Goal: Transaction & Acquisition: Purchase product/service

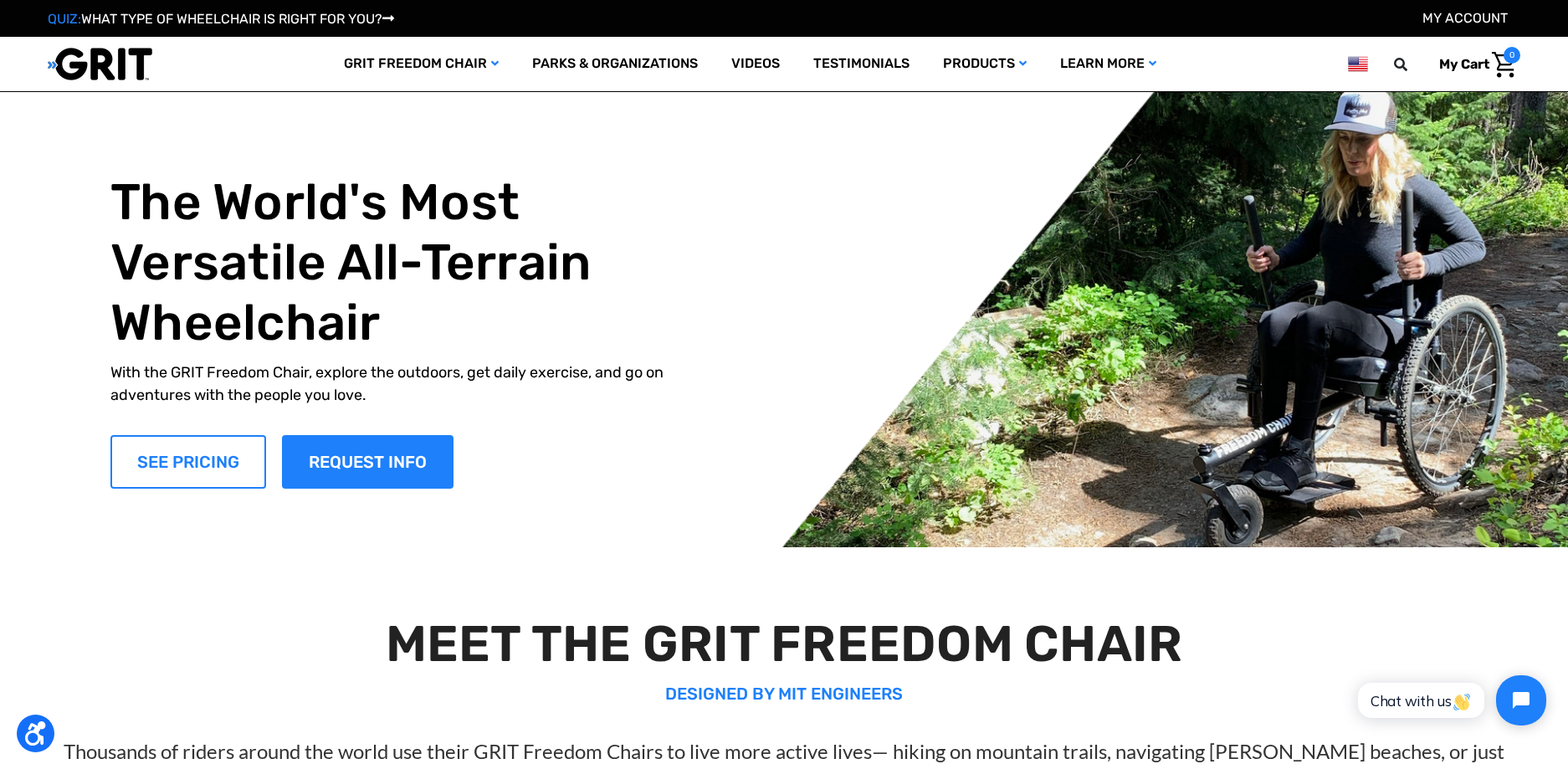
click at [239, 447] on link "SEE PRICING" at bounding box center [187, 462] width 155 height 54
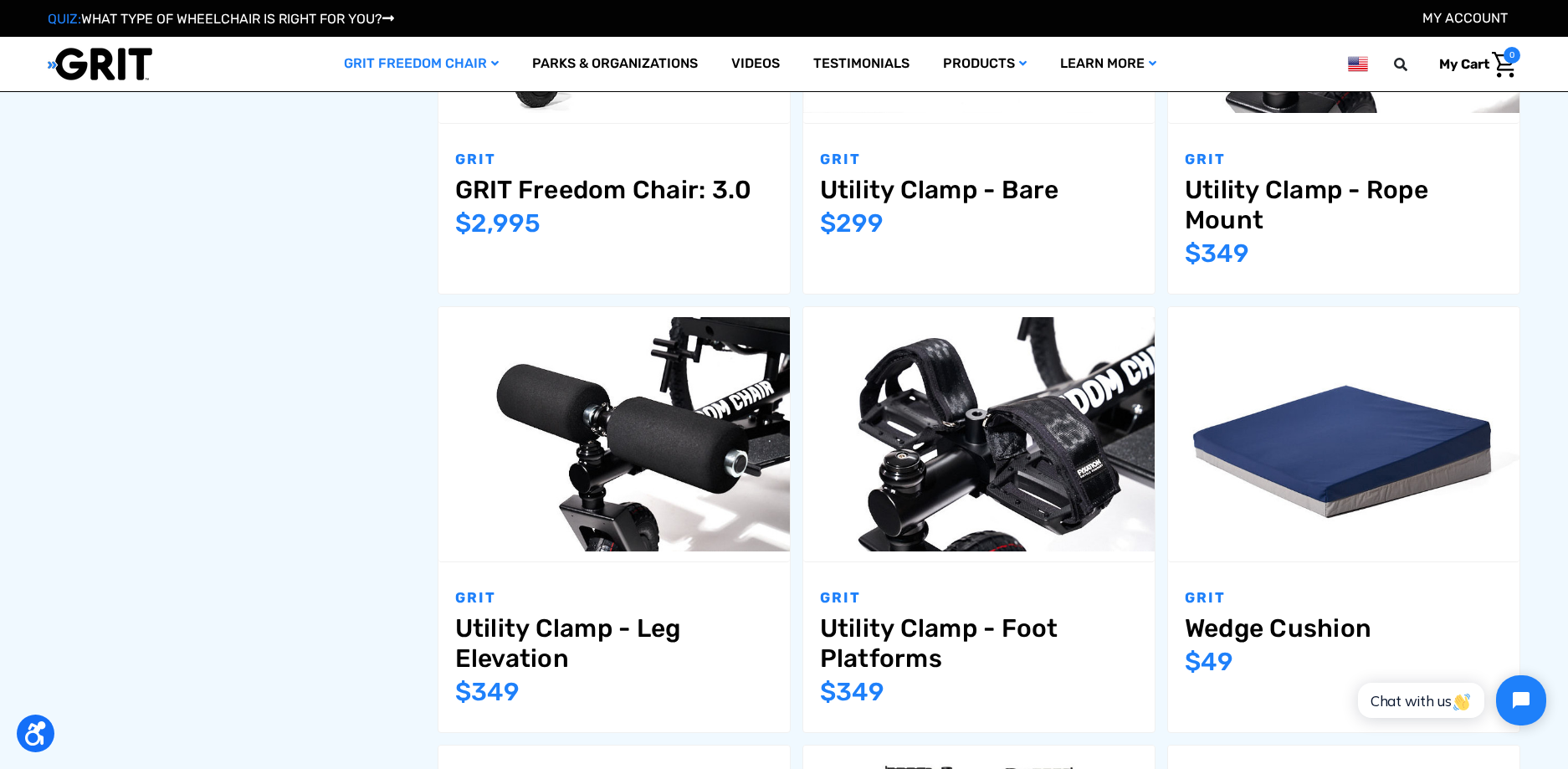
scroll to position [1004, 0]
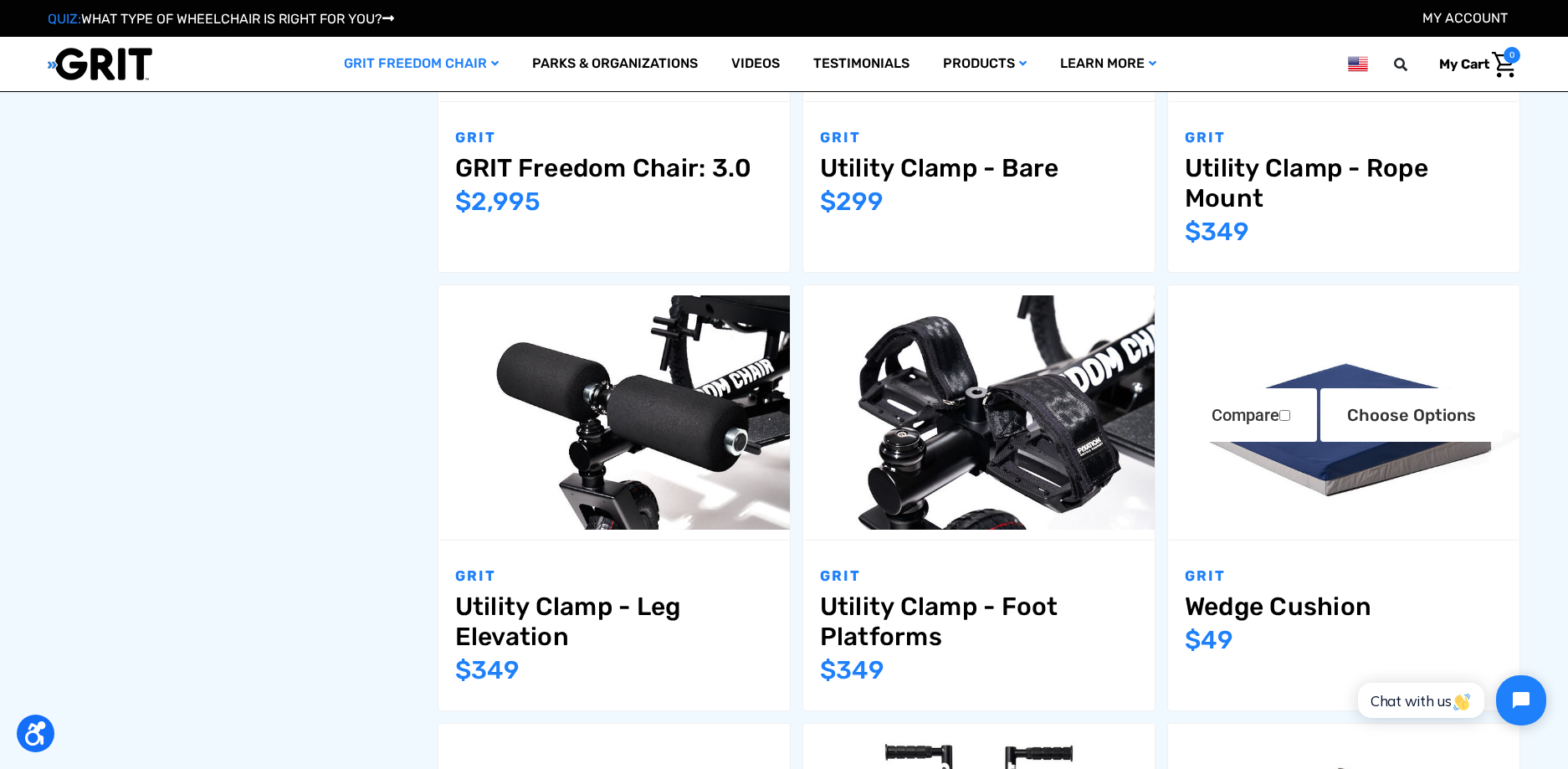
click at [1341, 461] on img "Wedge Cushion,$49.00\a" at bounding box center [1344, 413] width 351 height 234
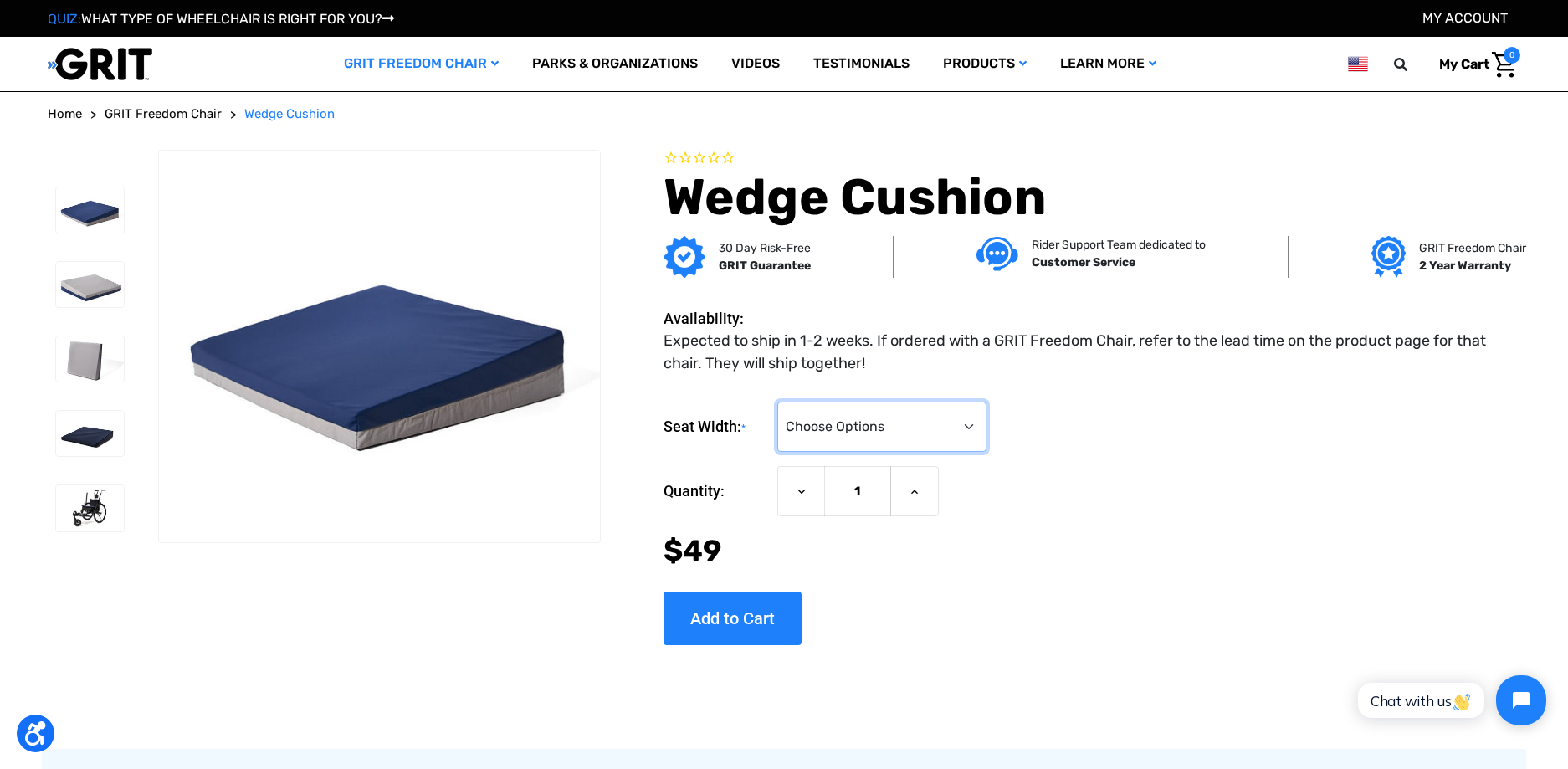
click at [970, 425] on select "Choose Options 16" 18/20"" at bounding box center [881, 426] width 209 height 50
